Goal: Task Accomplishment & Management: Manage account settings

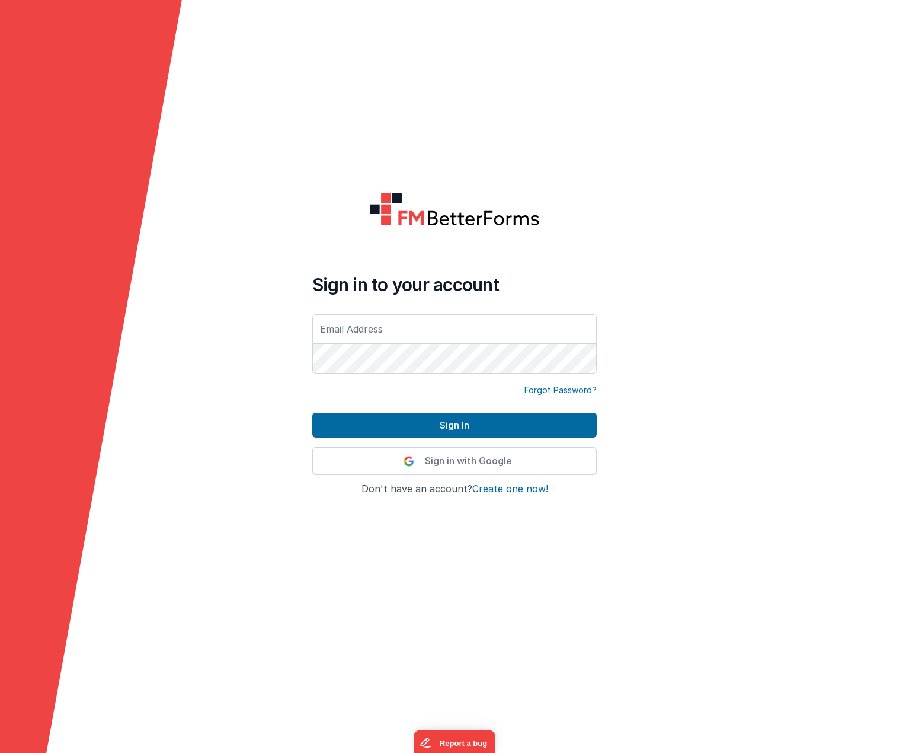
type div "[PERSON_NAME][EMAIL_ADDRESS][PERSON_NAME][DOMAIN_NAME]"
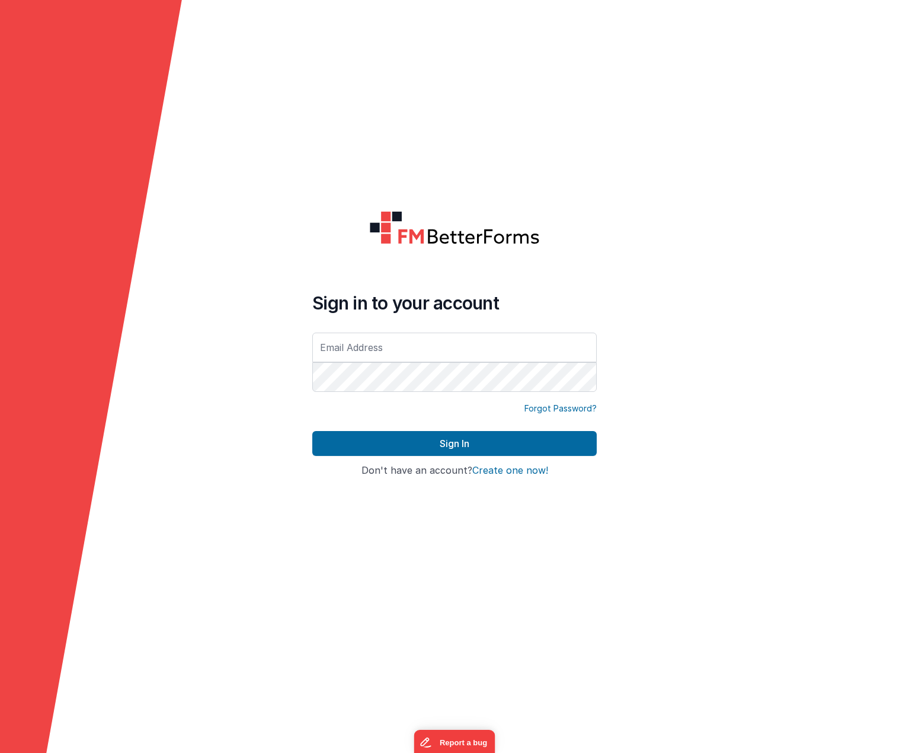
type input "[PERSON_NAME][EMAIL_ADDRESS][PERSON_NAME][DOMAIN_NAME]"
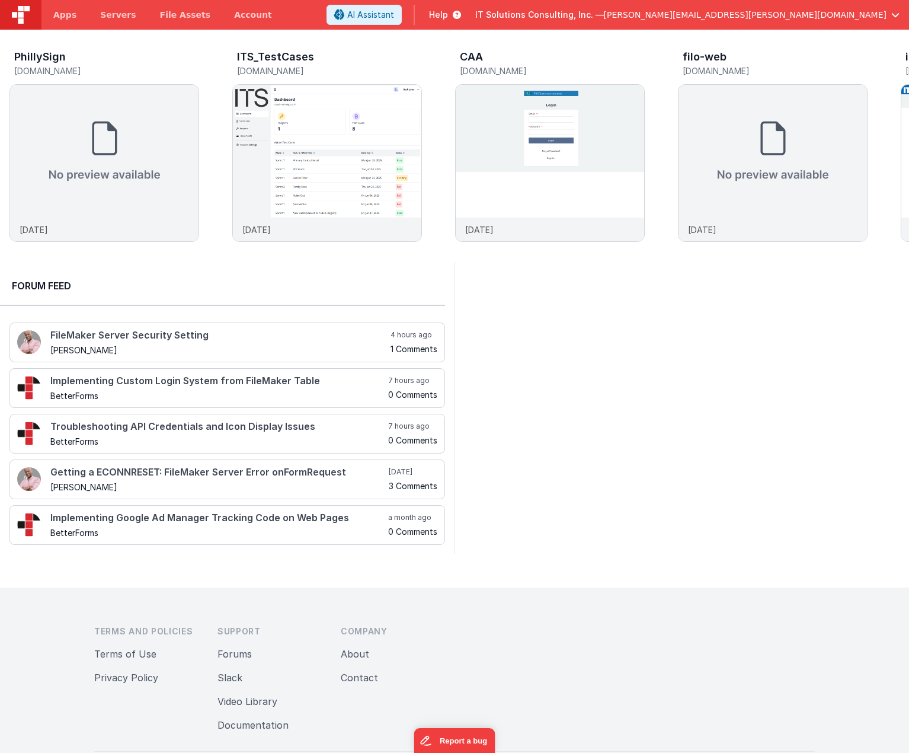
click at [897, 18] on span "button" at bounding box center [895, 15] width 8 height 8
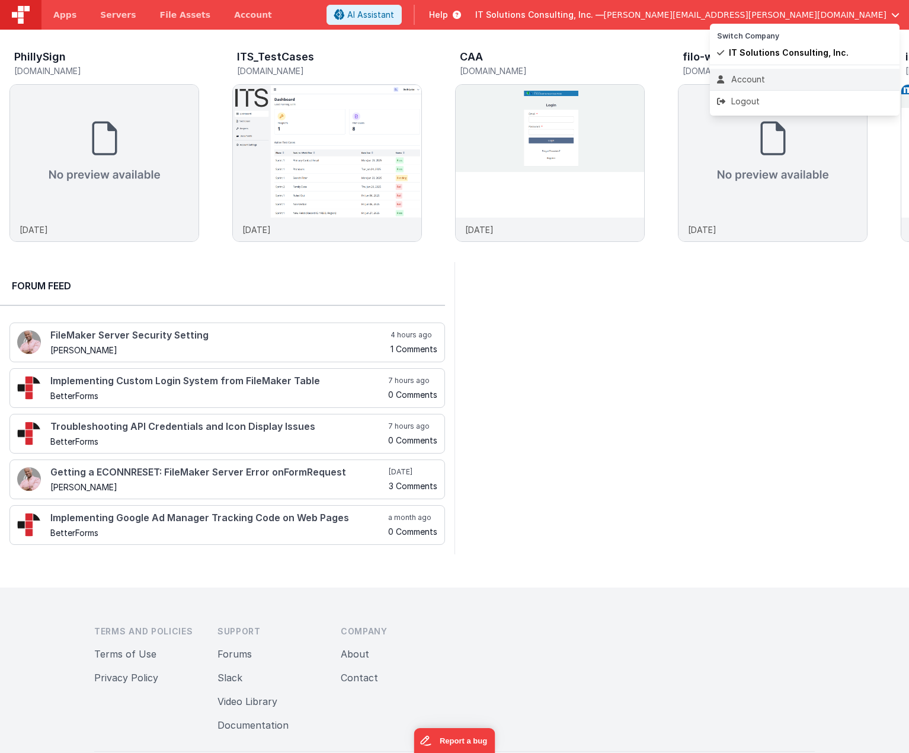
click at [750, 81] on div "Account" at bounding box center [804, 79] width 175 height 12
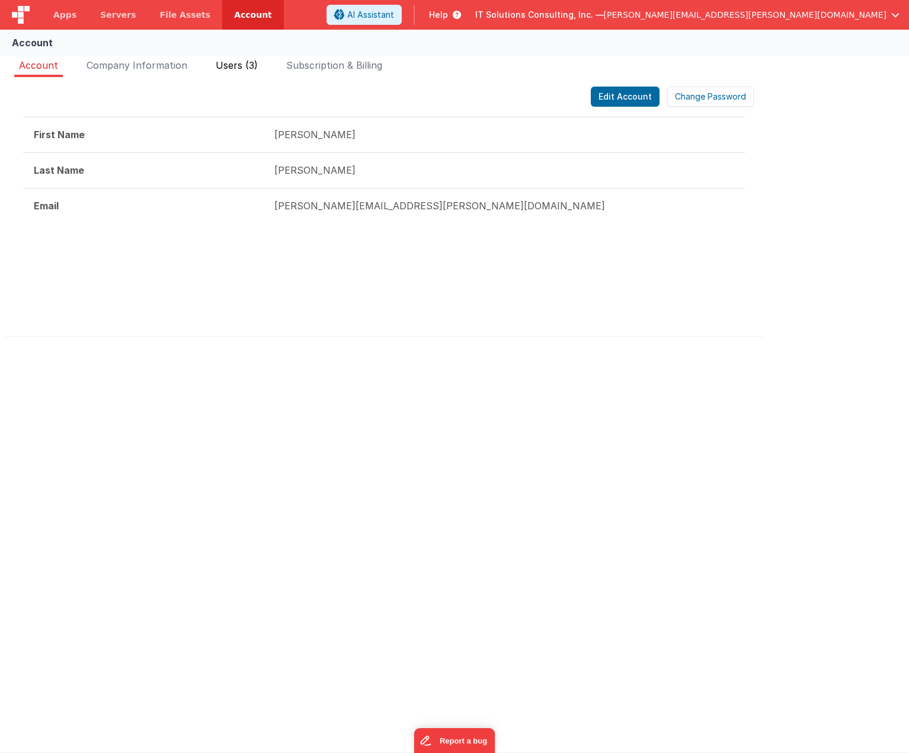
click at [233, 66] on span "Users (3)" at bounding box center [237, 65] width 42 height 12
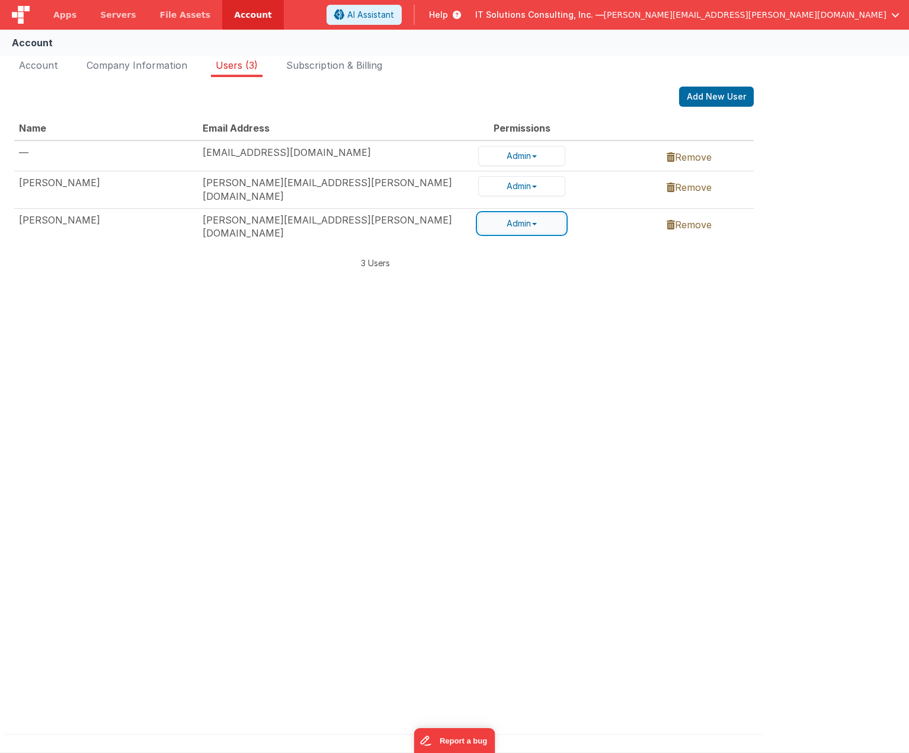
click at [539, 218] on button "Admin" at bounding box center [521, 223] width 87 height 20
click at [603, 293] on div "Name Email Address Permissions — [EMAIL_ADDRESS][DOMAIN_NAME] Admin Admin User …" at bounding box center [384, 409] width 740 height 587
click at [812, 318] on div "Account Company Information Users (3) Subscription & Billing Edit Account Chang…" at bounding box center [454, 404] width 909 height 702
click at [836, 274] on div "Account Company Information Users (3) Subscription & Billing Edit Account Chang…" at bounding box center [454, 404] width 909 height 702
click at [699, 219] on link "Remove" at bounding box center [689, 225] width 45 height 12
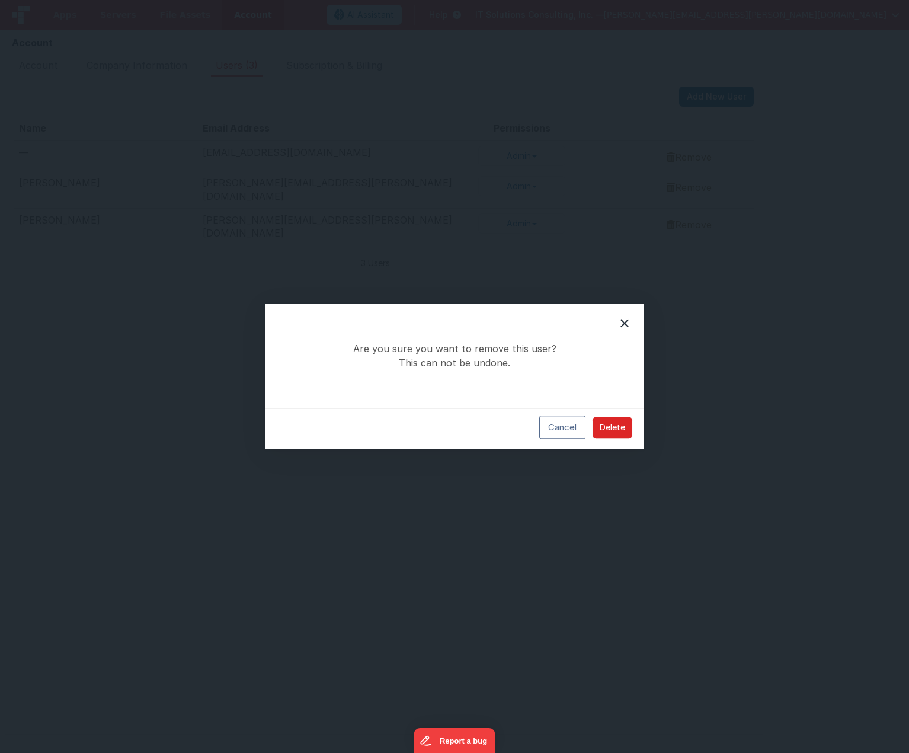
click at [614, 424] on button "Delete" at bounding box center [613, 427] width 40 height 21
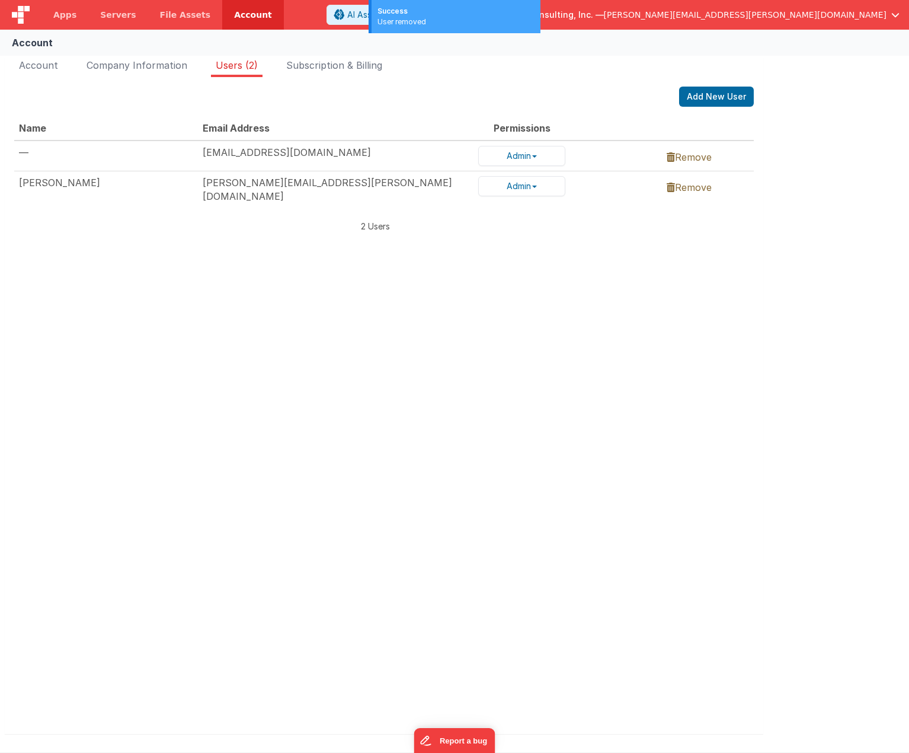
click at [805, 323] on div "Account Company Information Users (2) Subscription & Billing Edit Account Chang…" at bounding box center [454, 404] width 909 height 702
